Goal: Ask a question

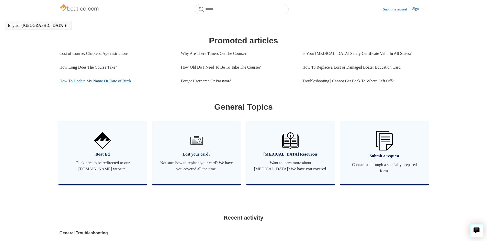
scroll to position [216, 0]
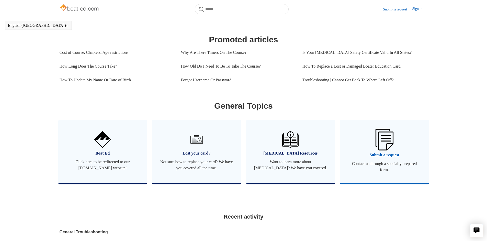
click at [387, 158] on span "Submit a request" at bounding box center [384, 155] width 74 height 6
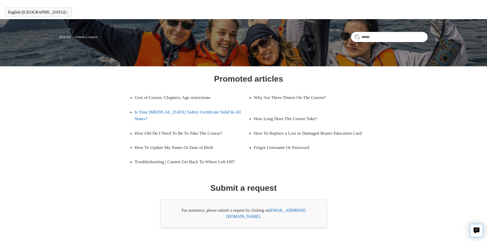
scroll to position [20, 0]
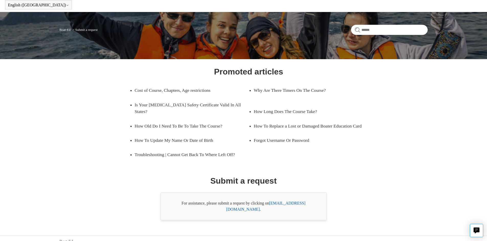
click at [297, 204] on link "support@boat-ed.com" at bounding box center [265, 206] width 79 height 10
click at [281, 204] on link "support@boat-ed.com" at bounding box center [265, 206] width 79 height 10
